Goal: Information Seeking & Learning: Learn about a topic

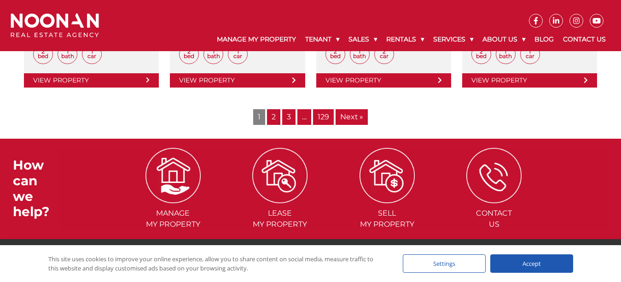
scroll to position [1106, 0]
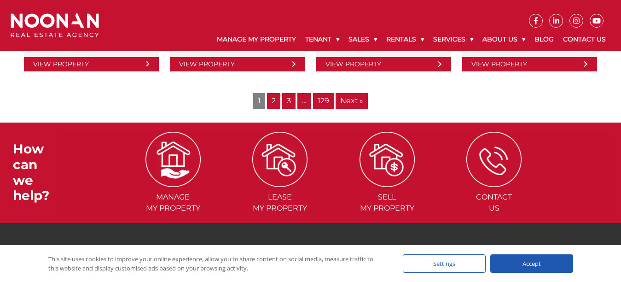
drag, startPoint x: 349, startPoint y: 98, endPoint x: 388, endPoint y: 112, distance: 42.1
click at [349, 98] on link "Next »" at bounding box center [352, 101] width 32 height 16
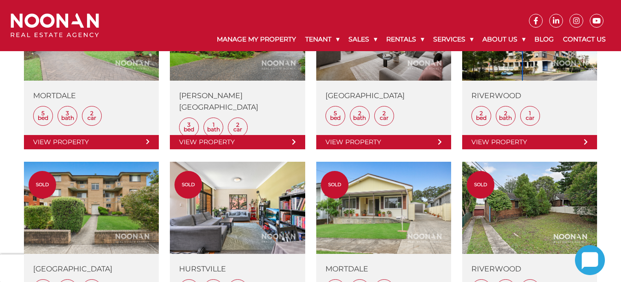
scroll to position [691, 0]
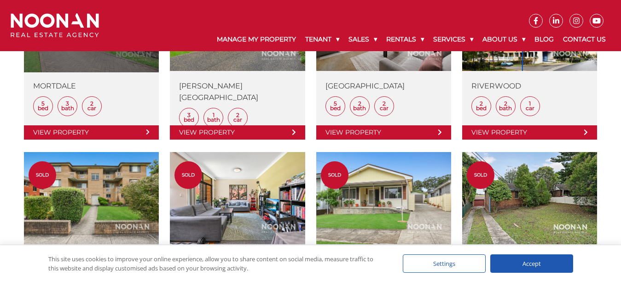
click at [146, 130] on link at bounding box center [91, 59] width 135 height 161
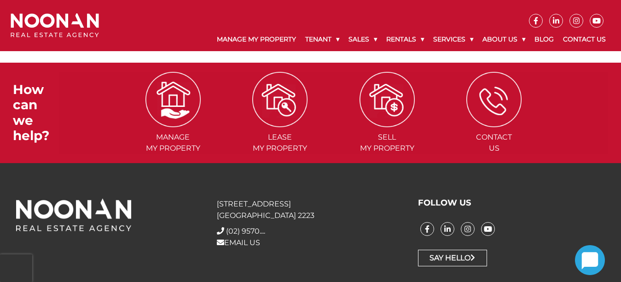
scroll to position [1369, 0]
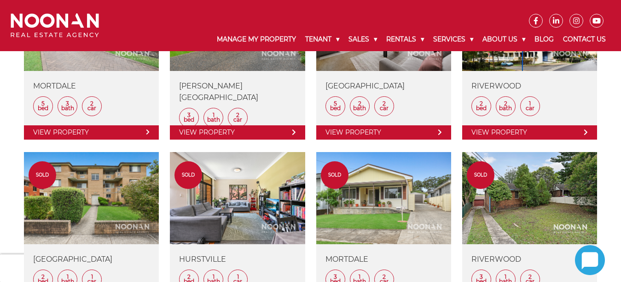
scroll to position [691, 0]
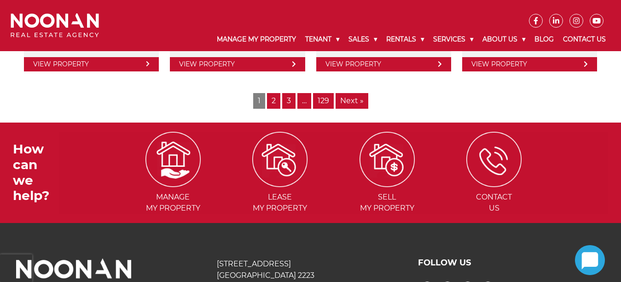
scroll to position [1106, 0]
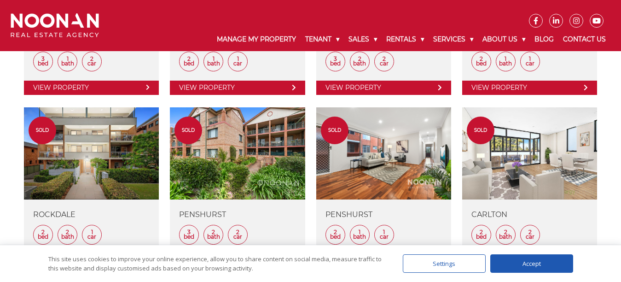
scroll to position [783, 0]
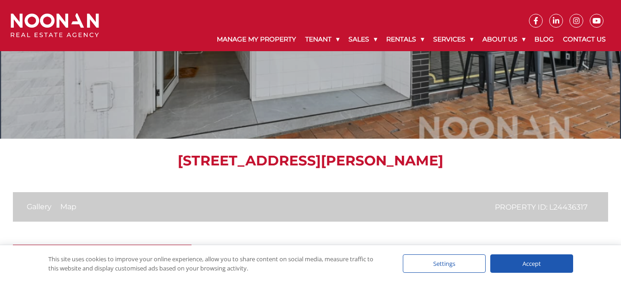
scroll to position [146, 0]
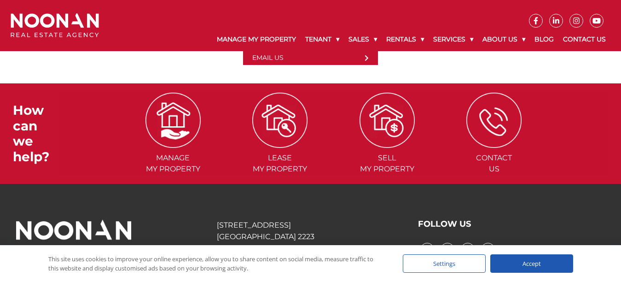
scroll to position [1132, 0]
